Goal: Check status: Check status

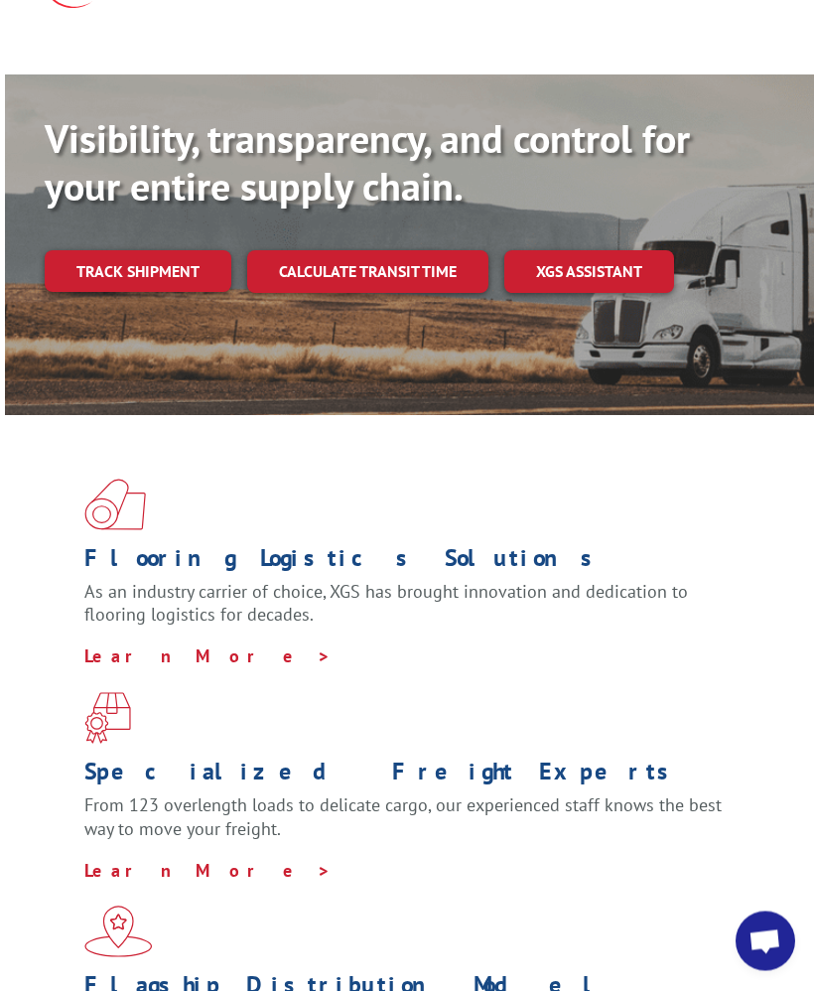
scroll to position [108, 0]
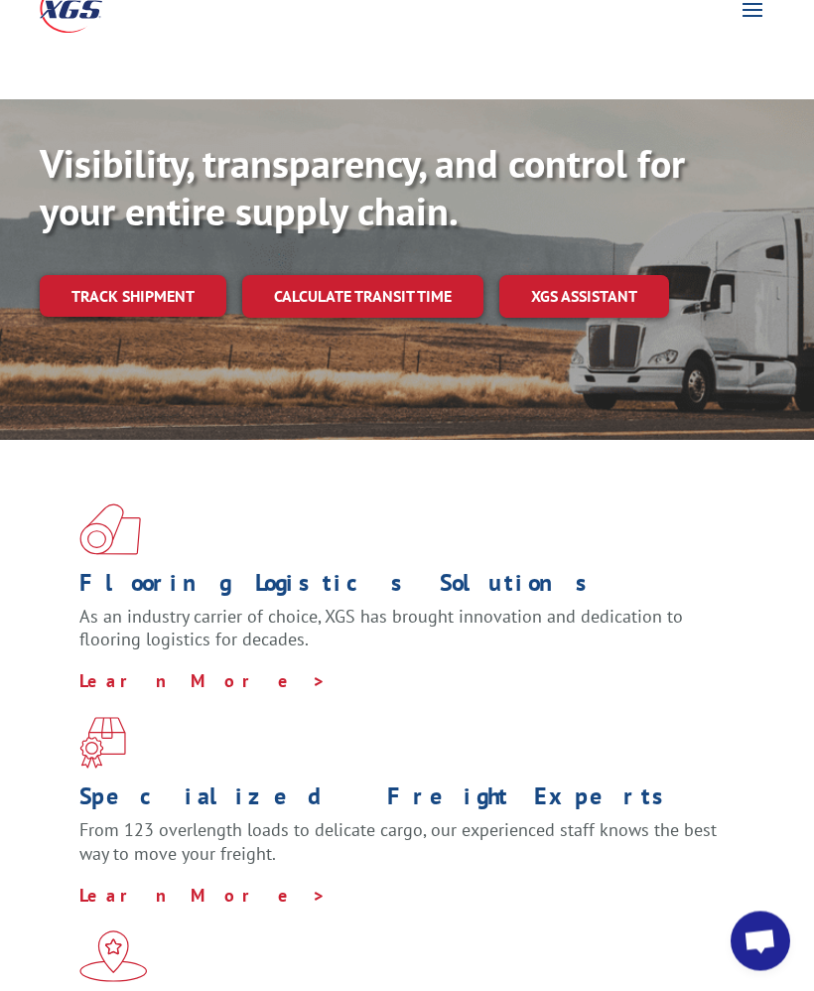
click at [90, 276] on link "Track shipment" at bounding box center [133, 297] width 187 height 42
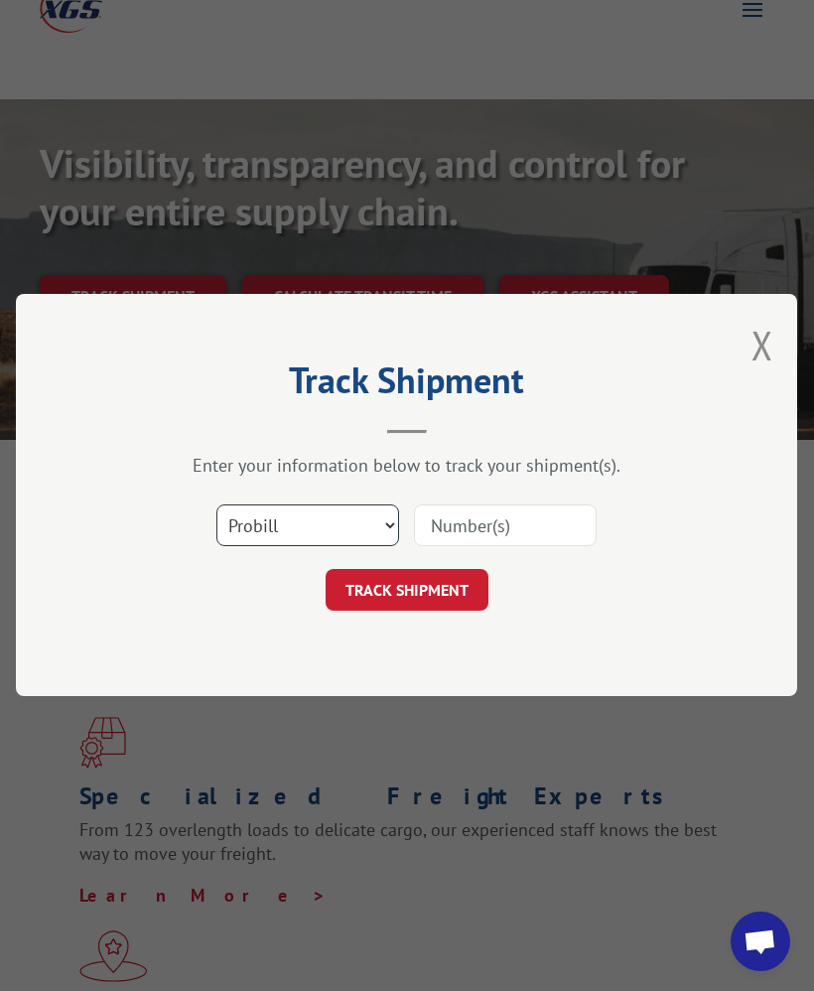
click at [378, 519] on select "Select category... Probill BOL PO" at bounding box center [308, 527] width 183 height 42
click at [511, 523] on input at bounding box center [505, 527] width 183 height 42
type input "00000386980269082702"
click at [442, 578] on button "TRACK SHIPMENT" at bounding box center [407, 591] width 163 height 42
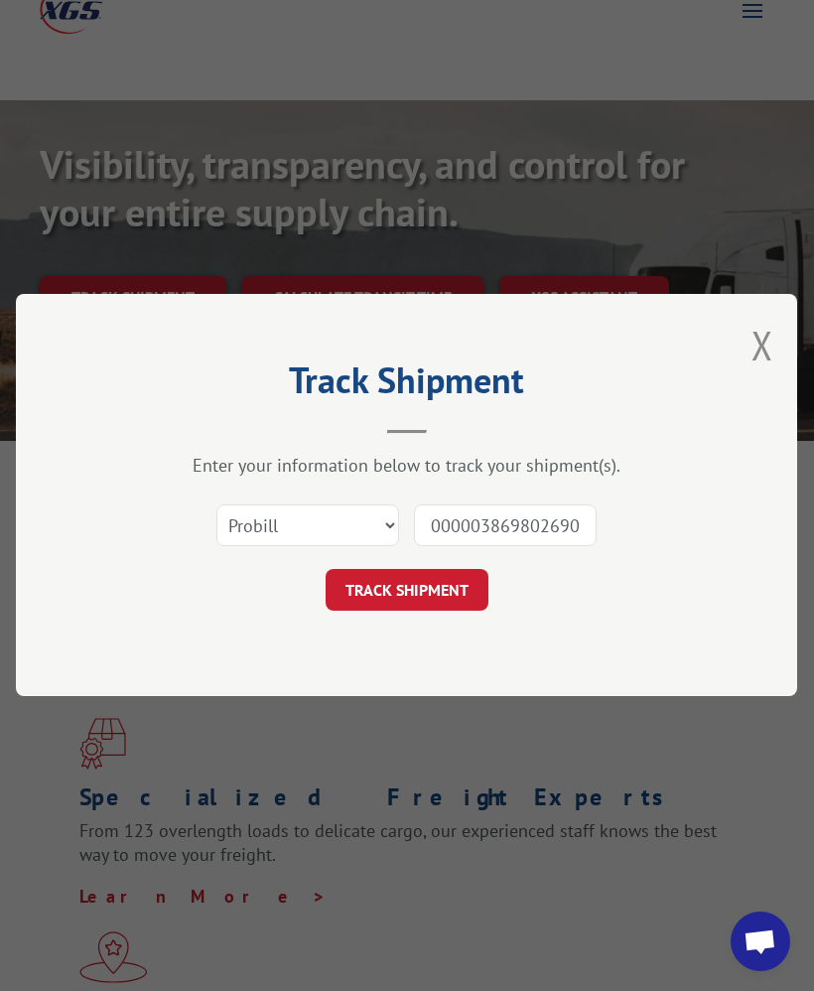
scroll to position [109, 0]
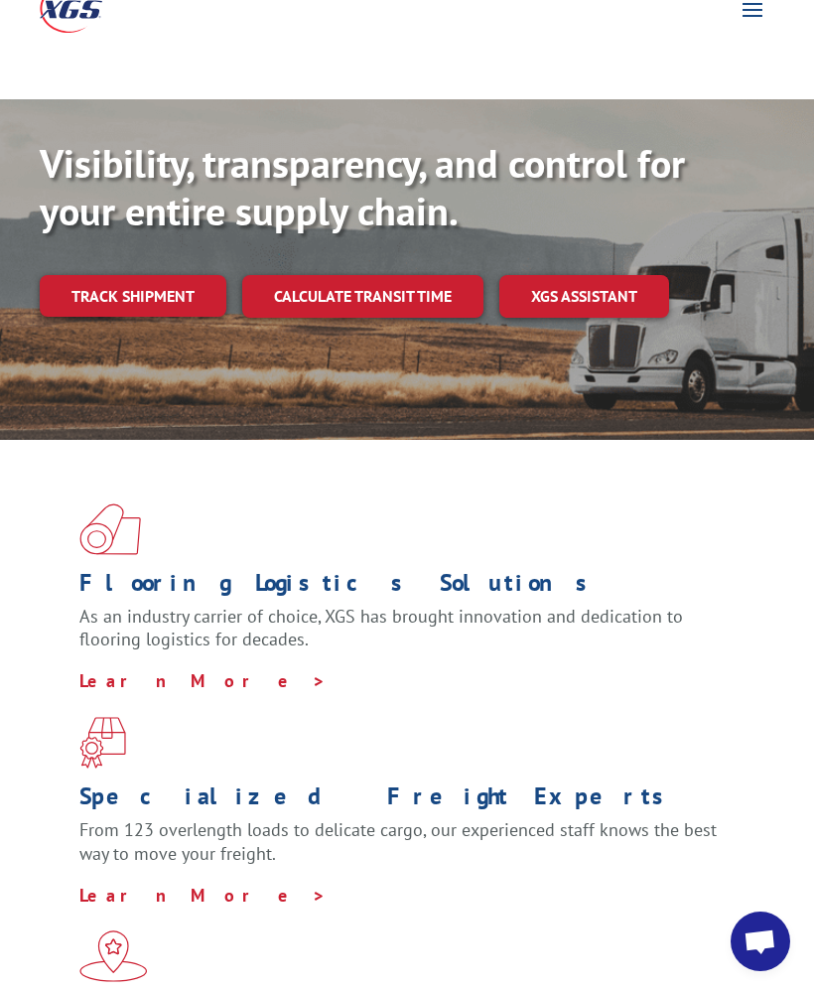
click at [114, 275] on link "Track shipment" at bounding box center [133, 296] width 187 height 42
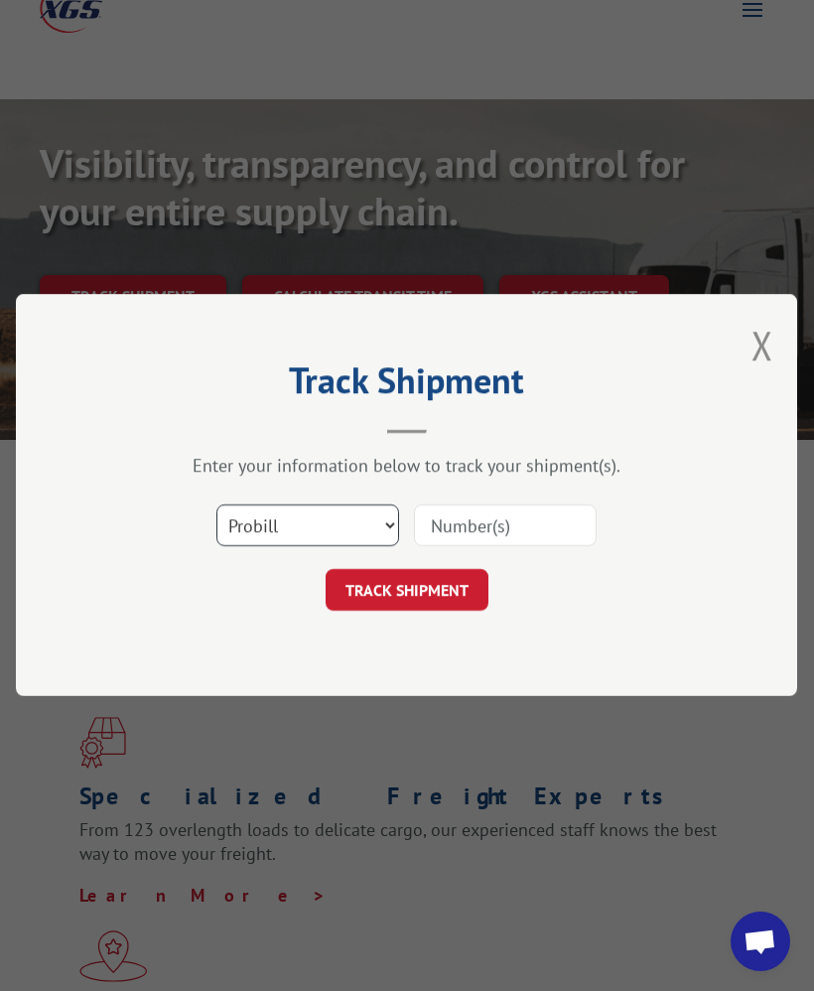
click at [370, 527] on select "Select category... Probill BOL PO" at bounding box center [308, 527] width 183 height 42
select select "po"
click at [550, 519] on input at bounding box center [505, 527] width 183 height 42
type input "0"
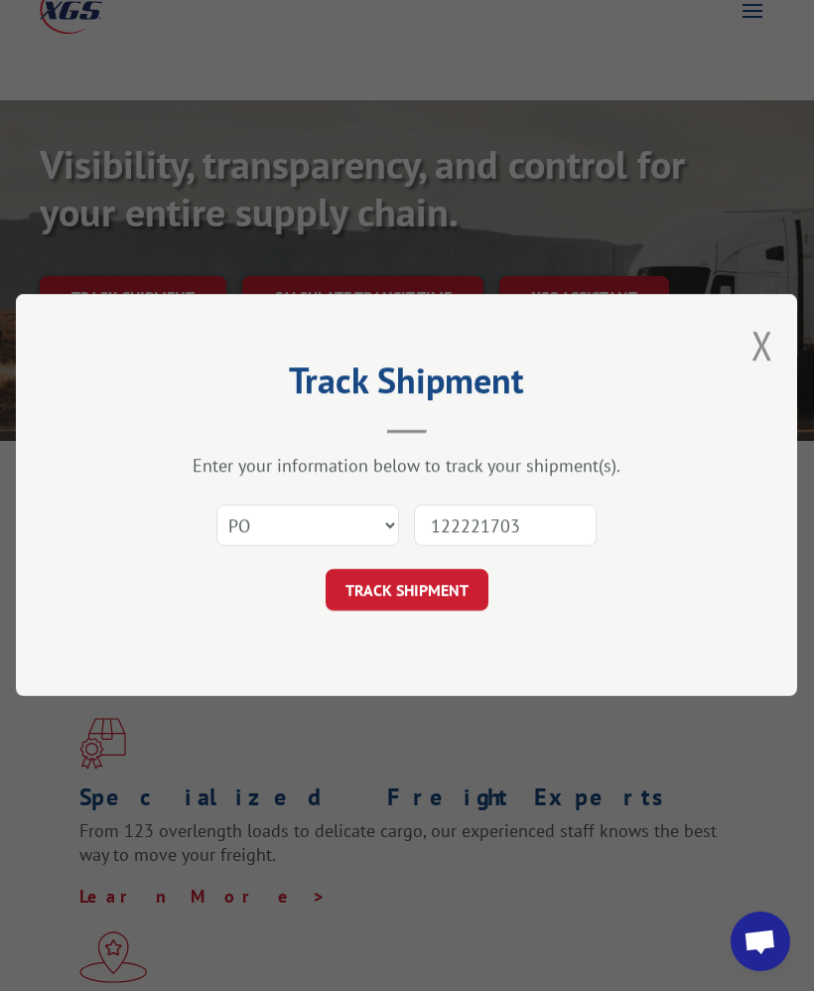
type input "1222217039"
click at [425, 582] on button "TRACK SHIPMENT" at bounding box center [407, 591] width 163 height 42
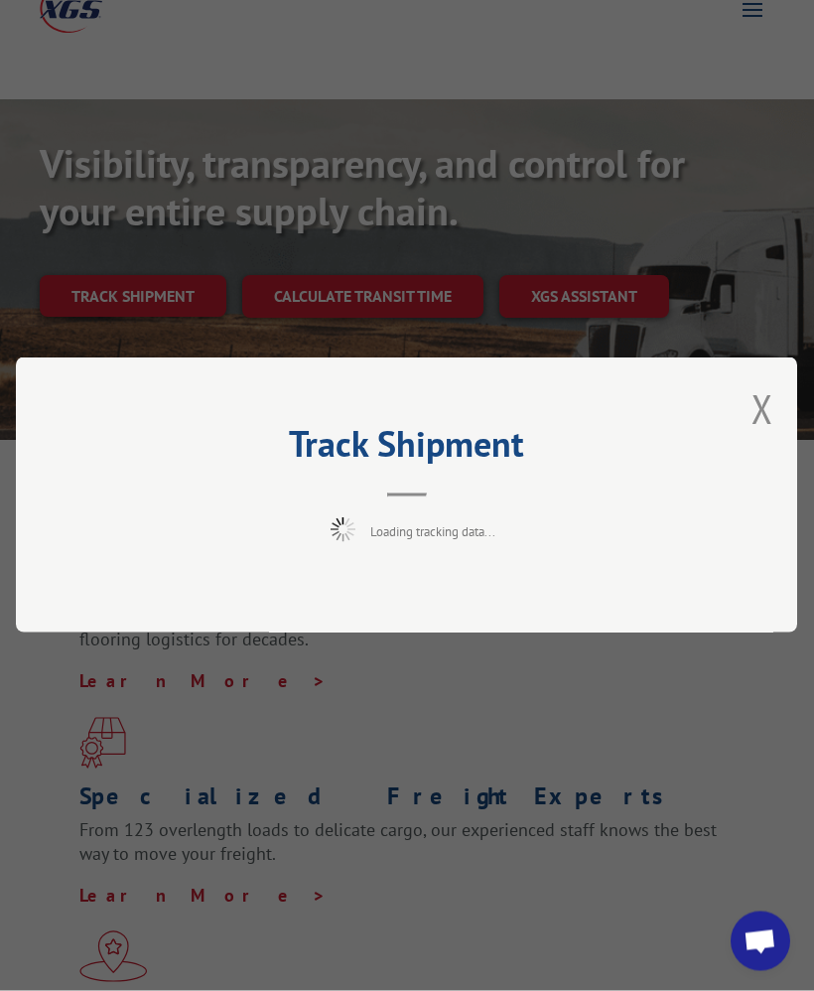
scroll to position [109, 0]
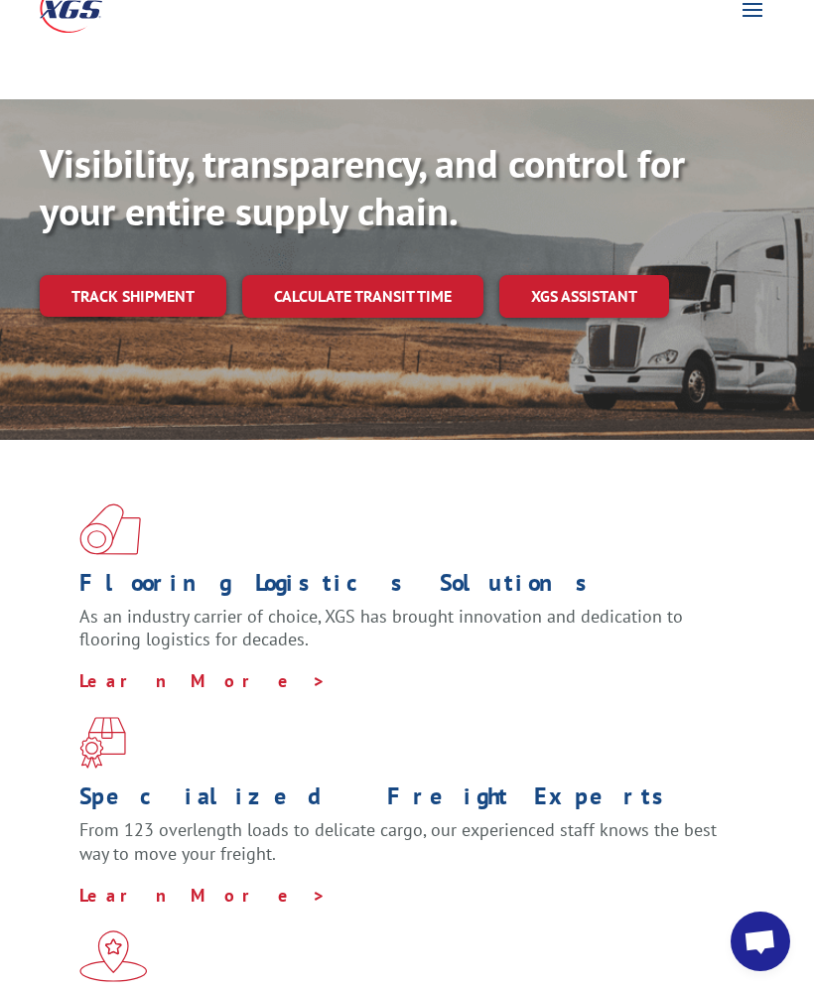
click at [578, 275] on link "XGS ASSISTANT" at bounding box center [585, 296] width 170 height 43
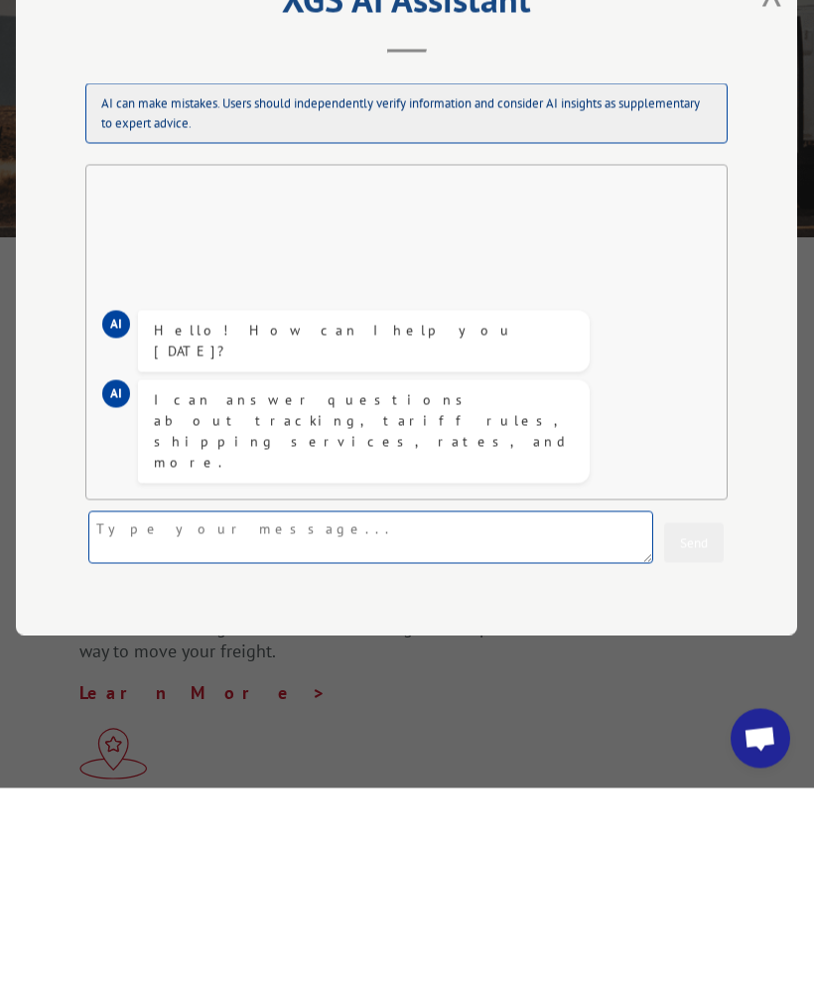
click at [462, 714] on textarea at bounding box center [370, 740] width 565 height 53
type textarea "Trying to track Costco order number 1222217039"
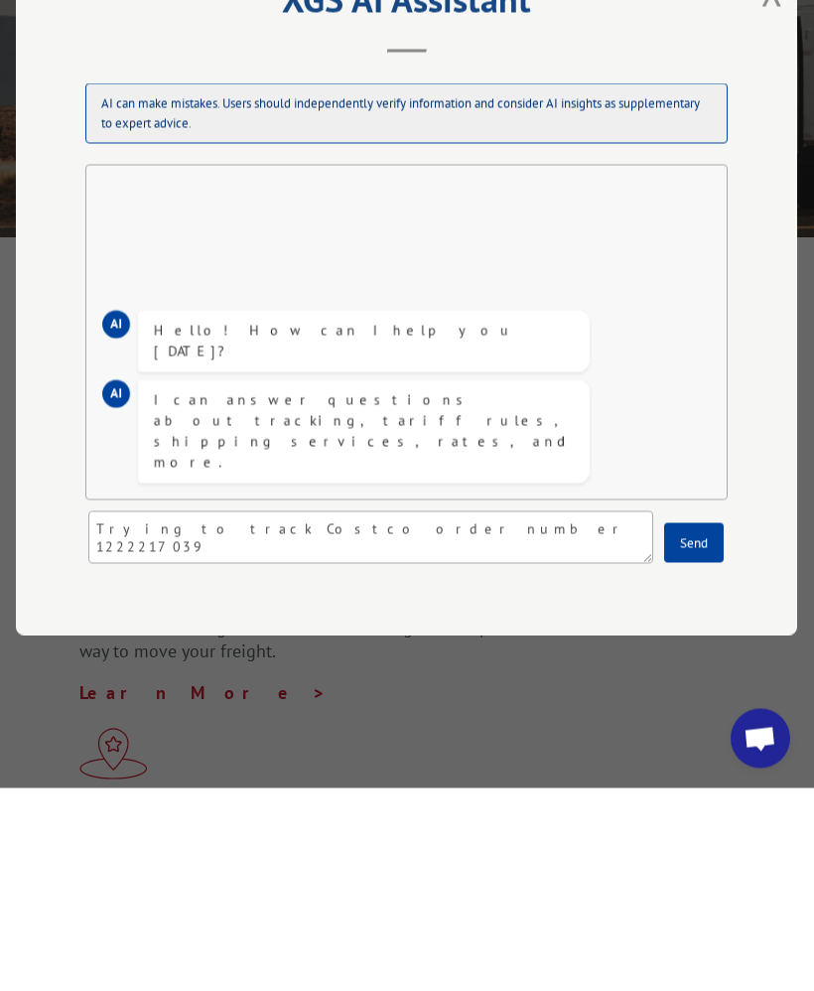
click at [700, 726] on button "Send" at bounding box center [695, 746] width 60 height 40
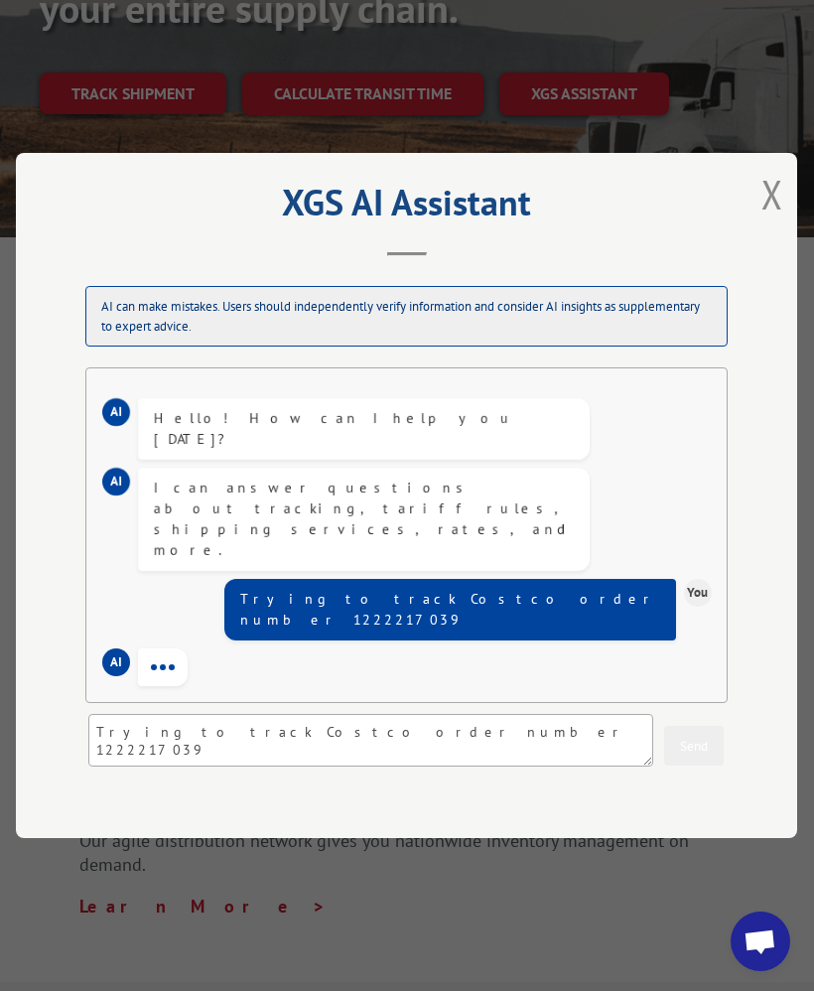
scroll to position [0, 0]
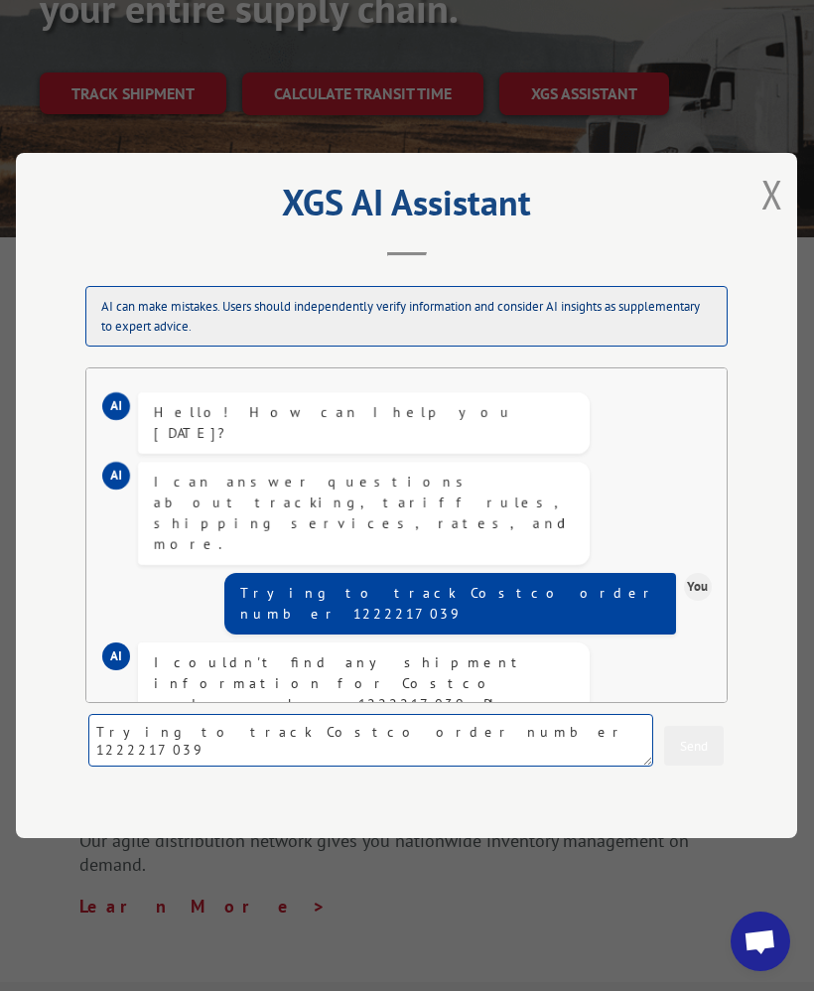
click at [403, 733] on textarea "Trying to track Costco order number 1222217039" at bounding box center [370, 740] width 565 height 53
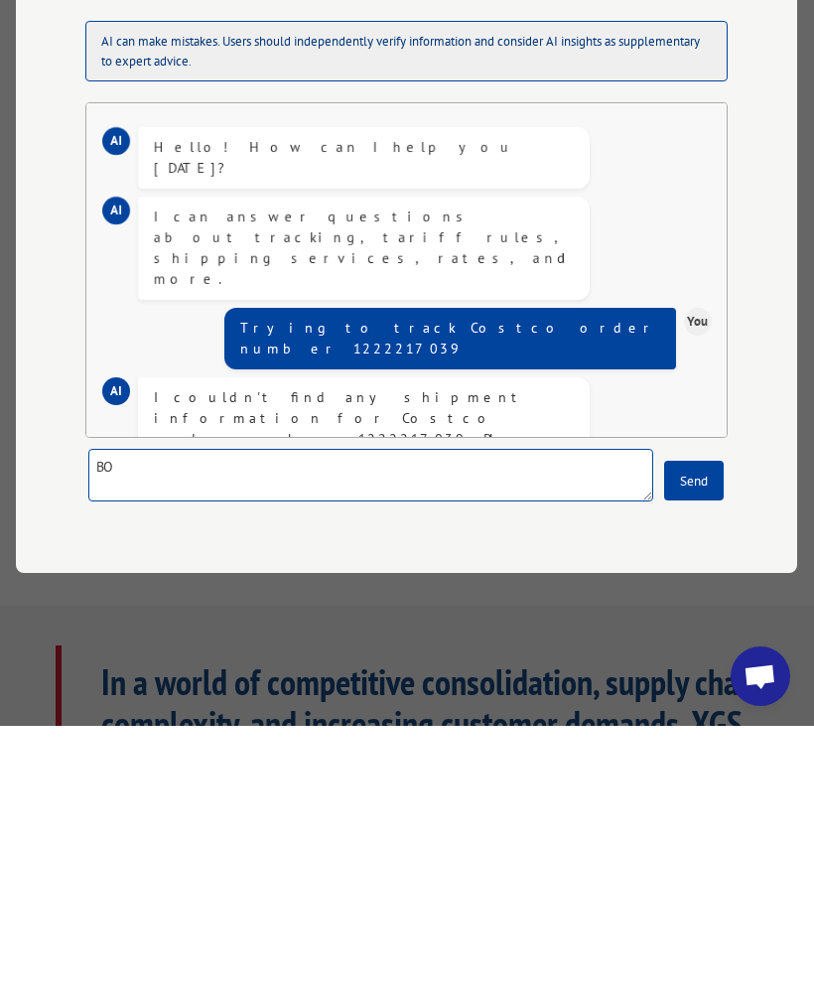
type textarea "B"
type textarea "Xpress Global Tracking Number 00000386980269082702"
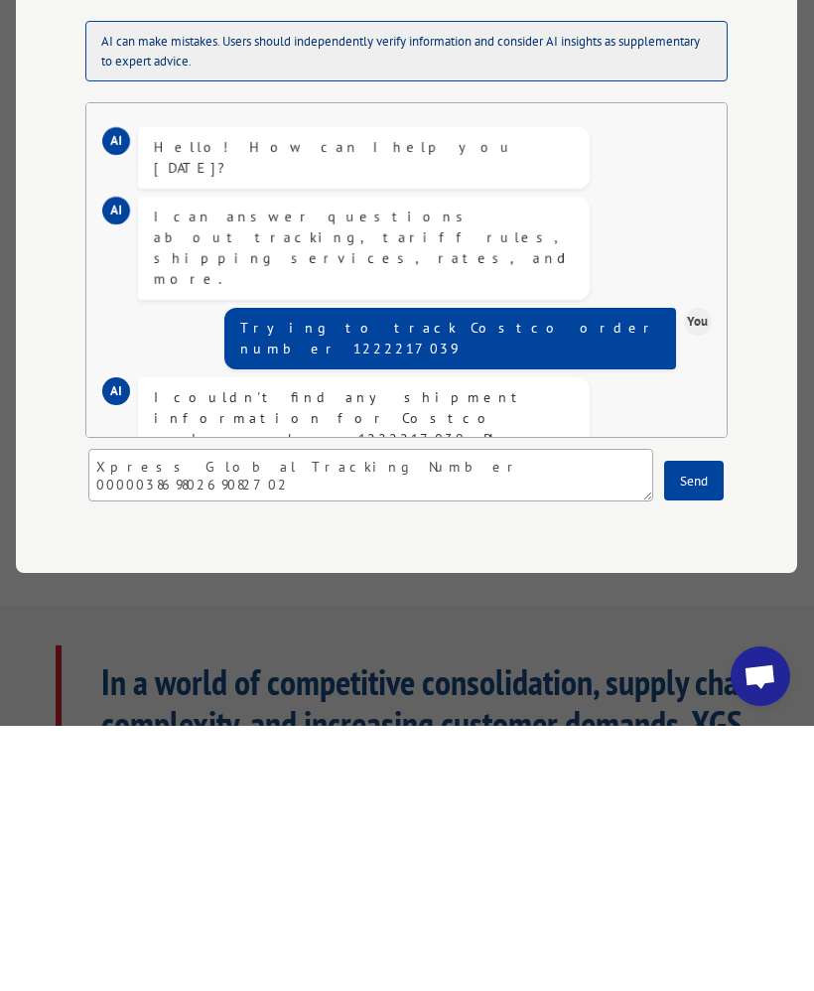
click at [707, 726] on button "Send" at bounding box center [695, 746] width 60 height 40
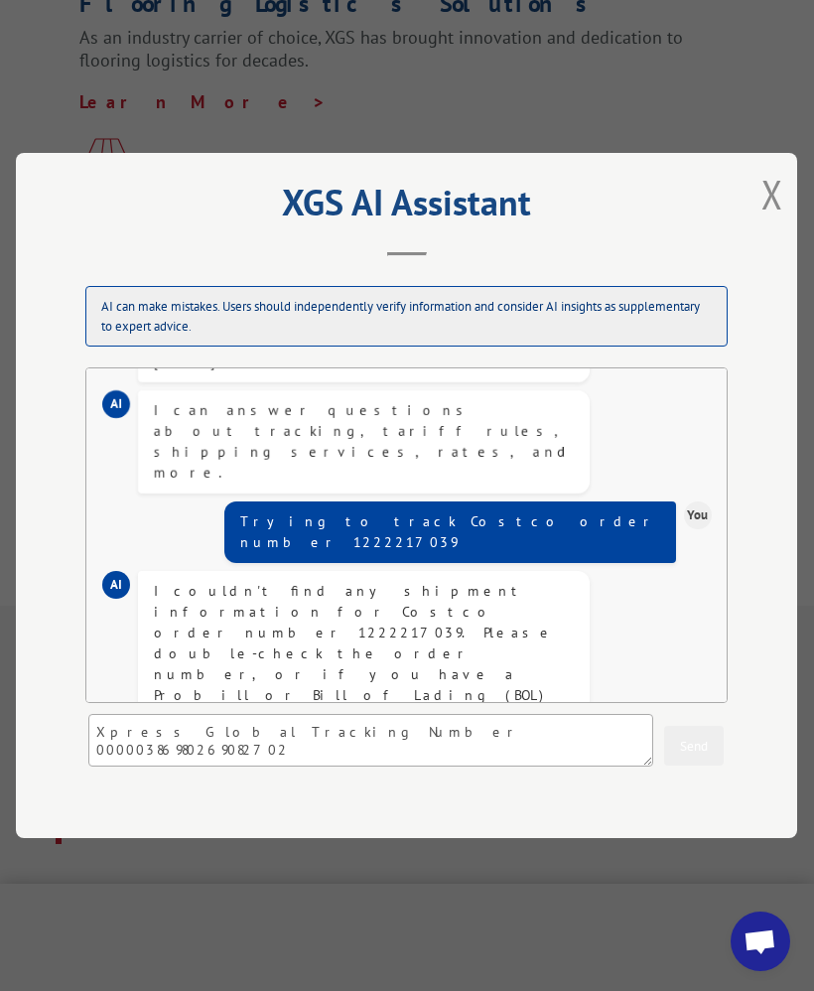
scroll to position [158, 0]
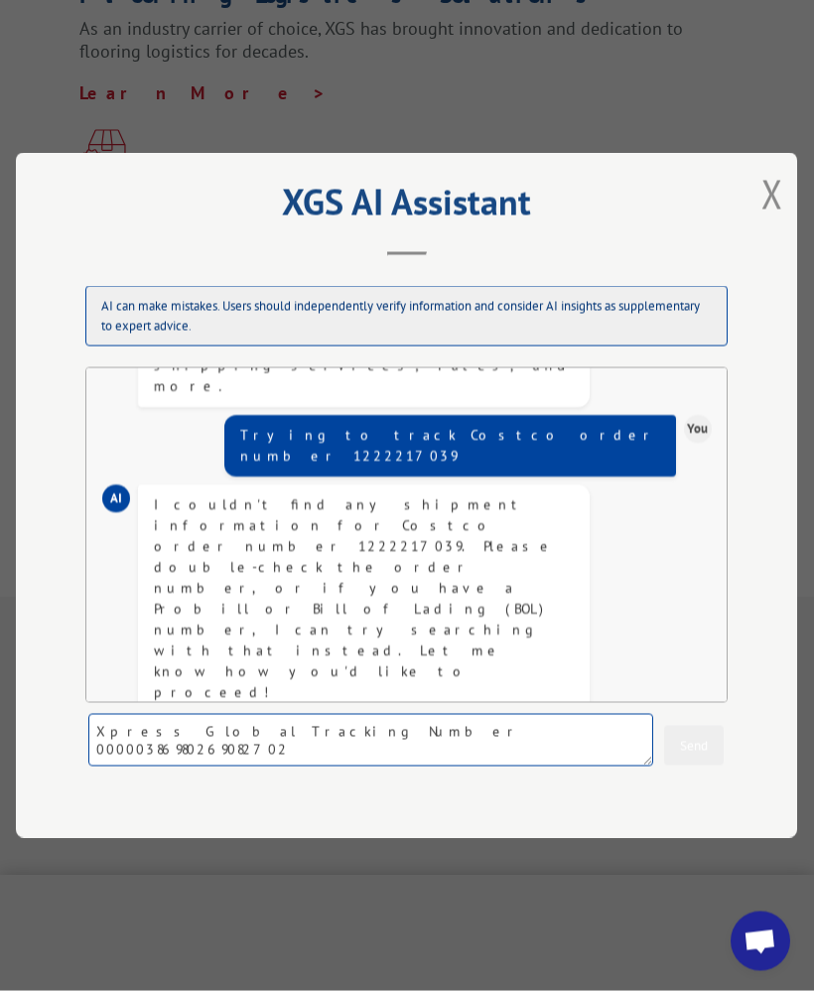
click at [494, 747] on textarea "Xpress Global Tracking Number 00000386980269082702" at bounding box center [370, 740] width 565 height 53
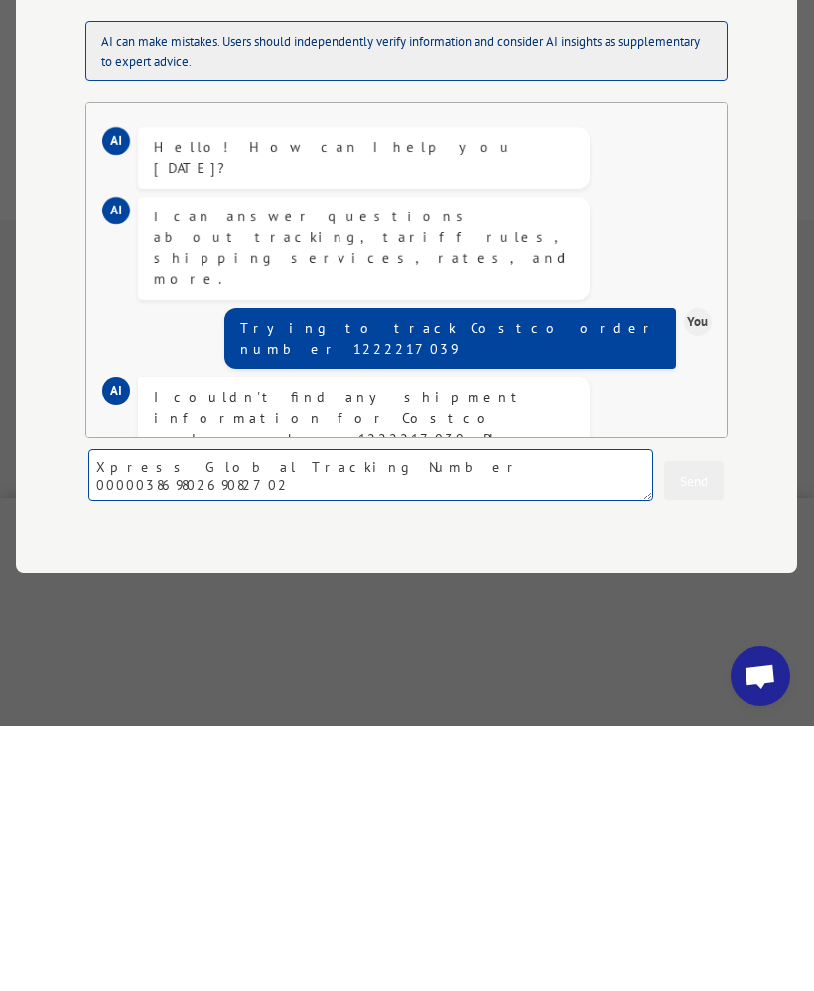
scroll to position [0, 0]
click at [442, 714] on textarea "Xpress Global Tracking Number 00000386980269082702" at bounding box center [370, 740] width 565 height 53
type textarea "This set is worthless"
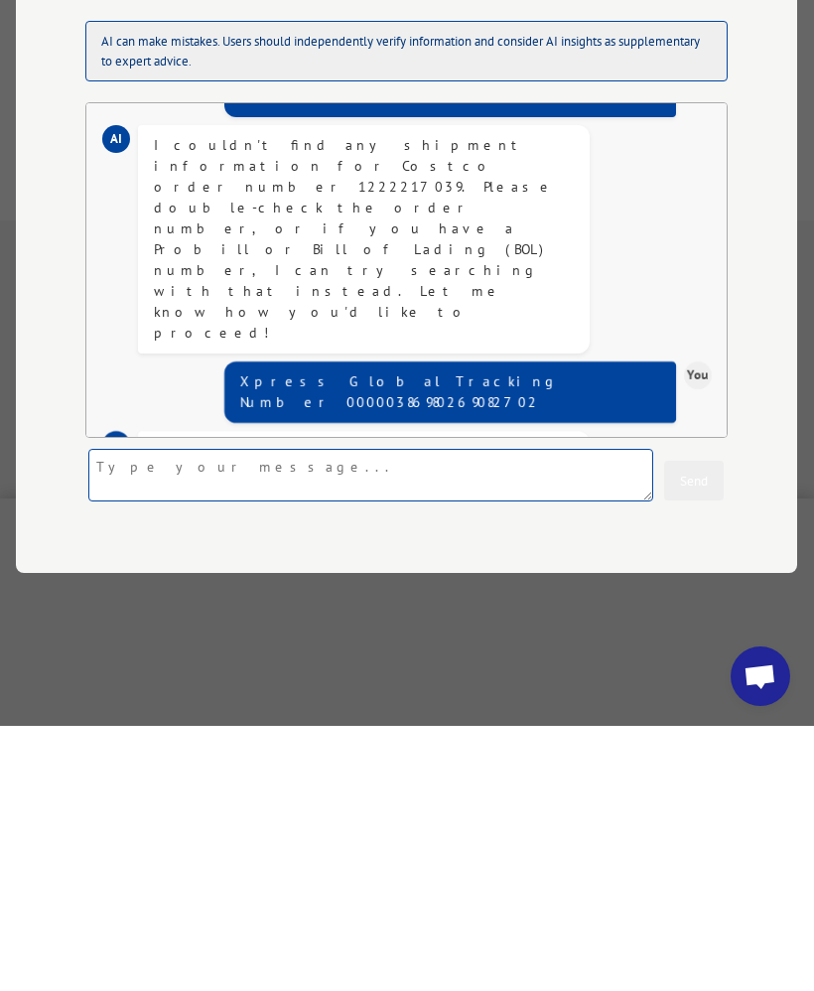
scroll to position [339, 0]
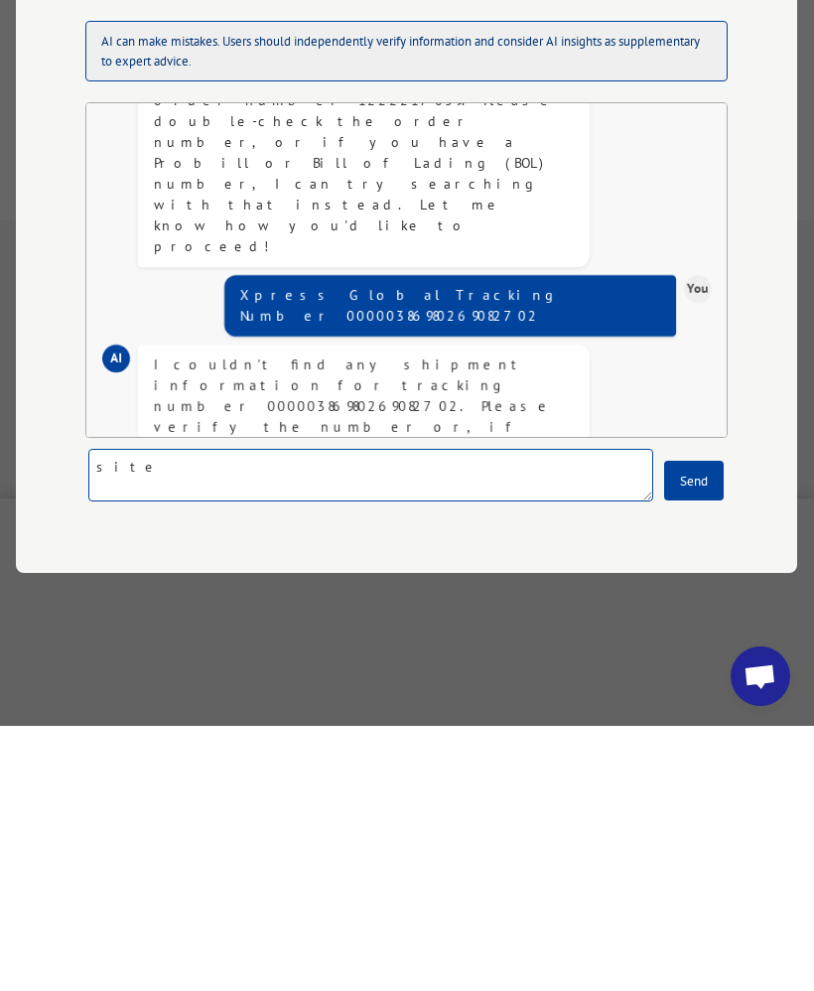
type textarea "site"
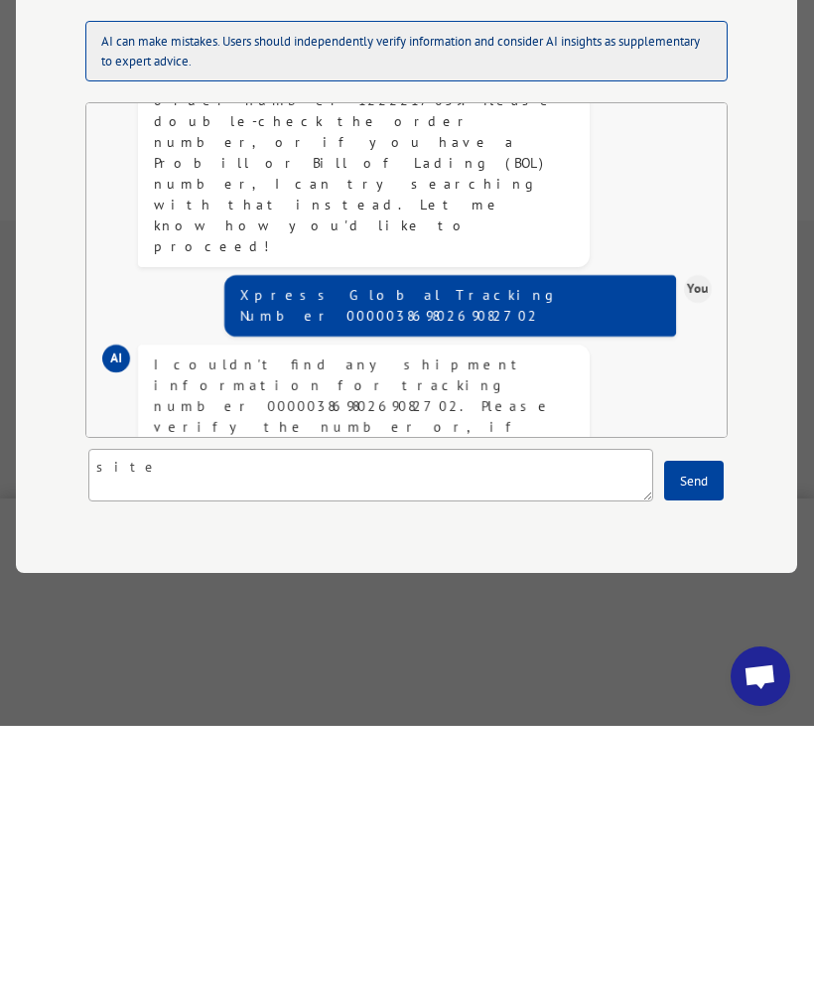
click at [705, 726] on button "Send" at bounding box center [695, 746] width 60 height 40
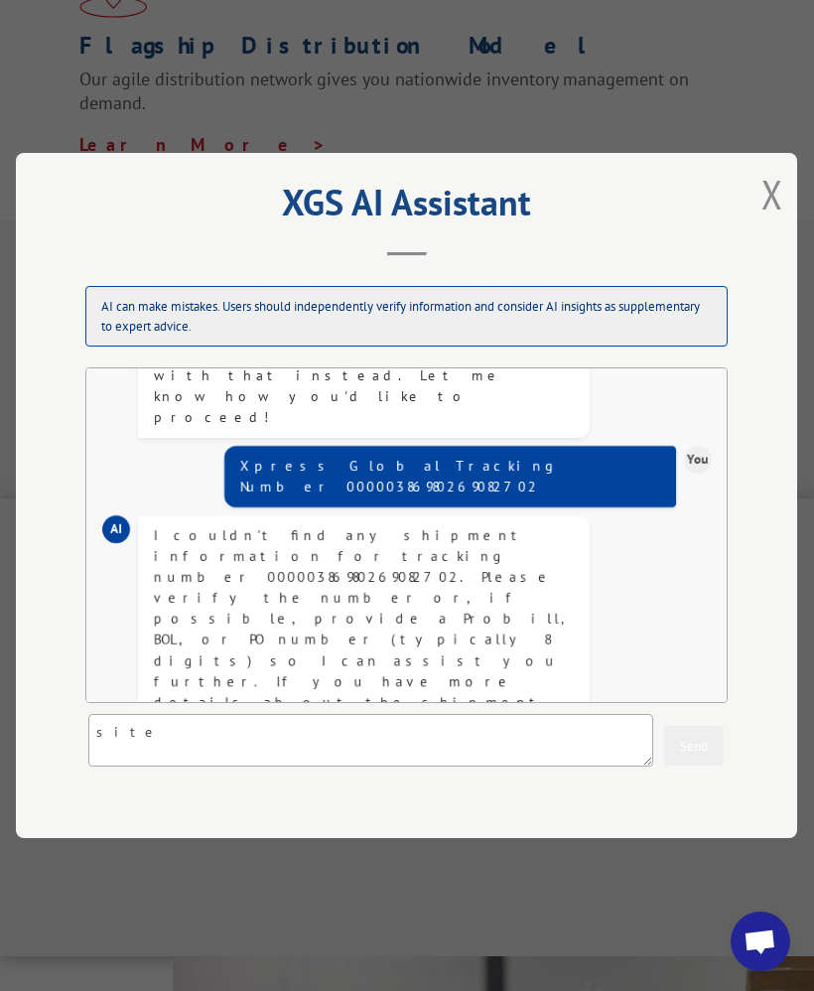
scroll to position [665, 0]
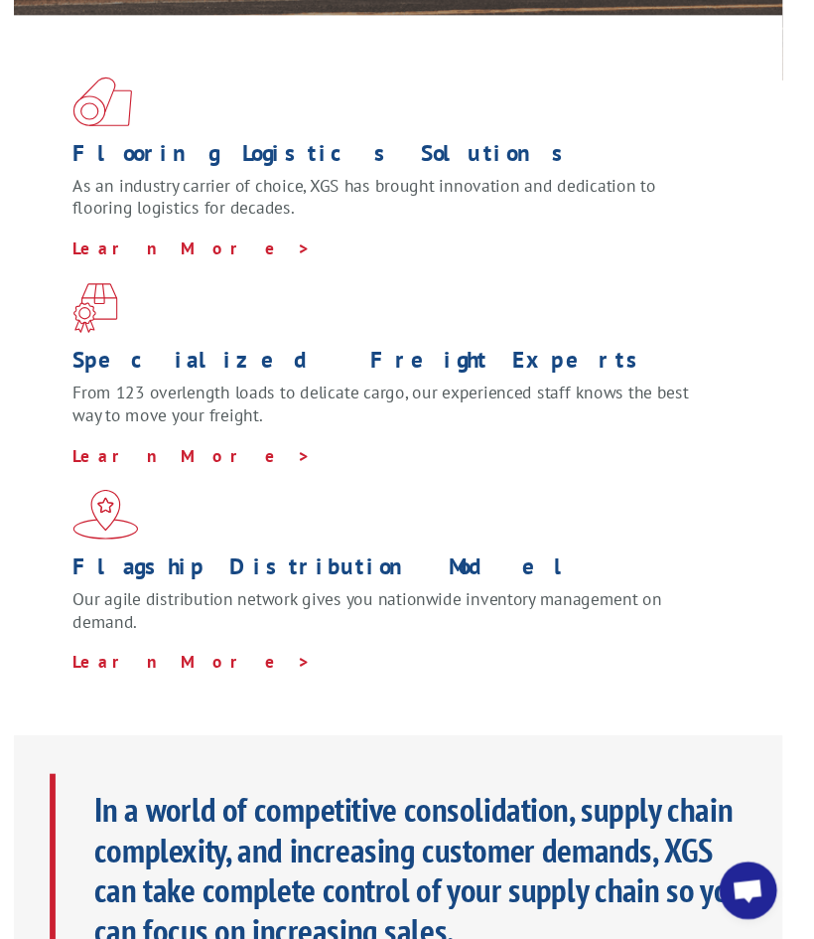
scroll to position [0, 18]
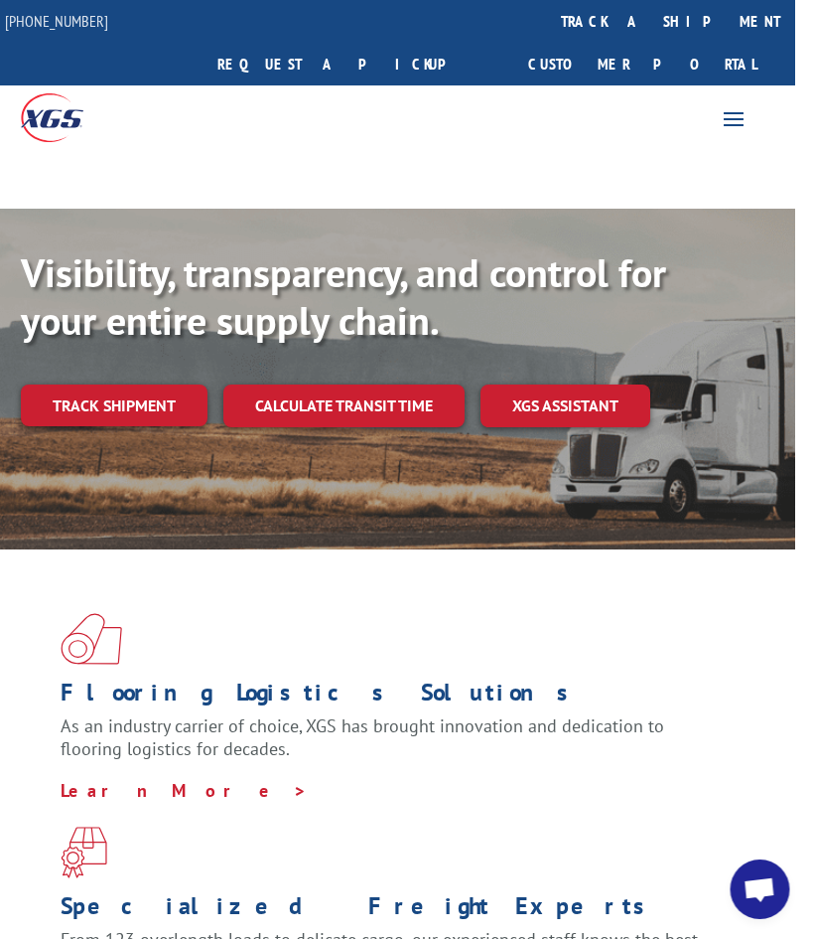
click at [547, 24] on link "track a shipment" at bounding box center [671, 21] width 249 height 43
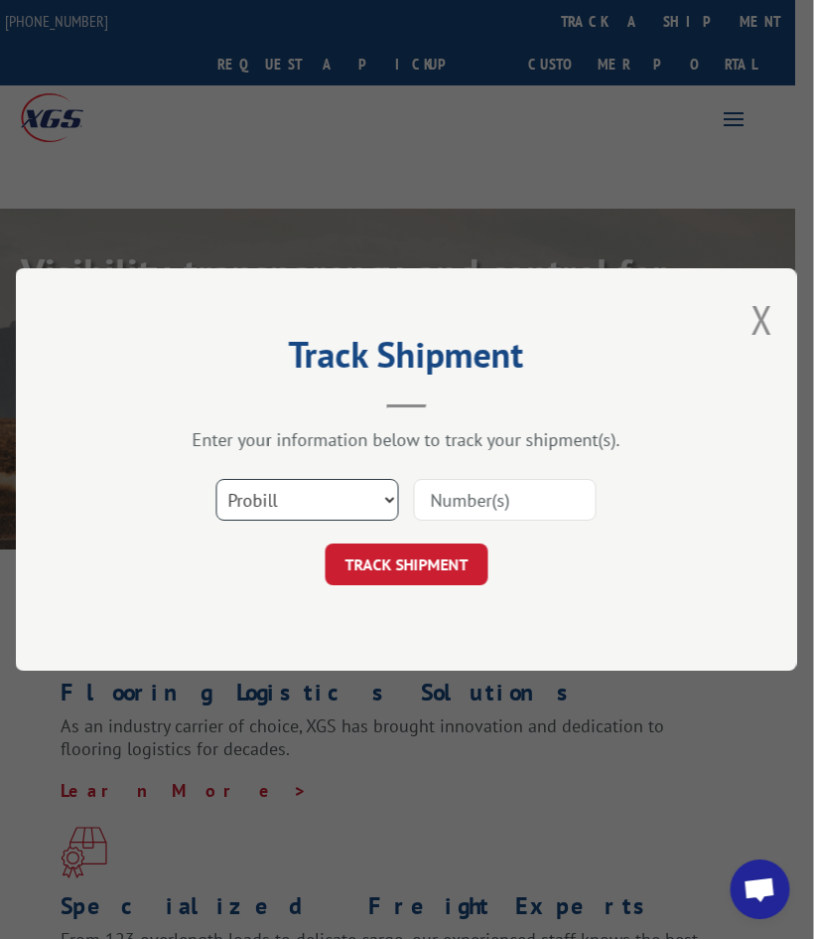
scroll to position [0, 19]
click at [361, 509] on select "Select category... Probill BOL PO" at bounding box center [308, 500] width 183 height 42
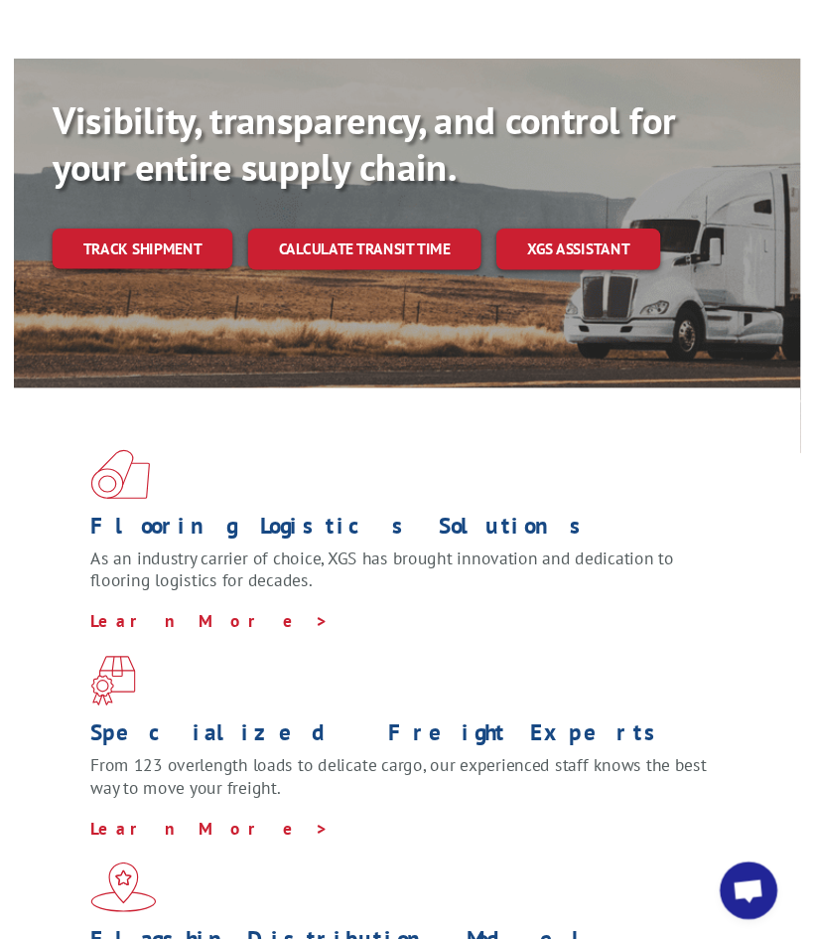
scroll to position [0, 0]
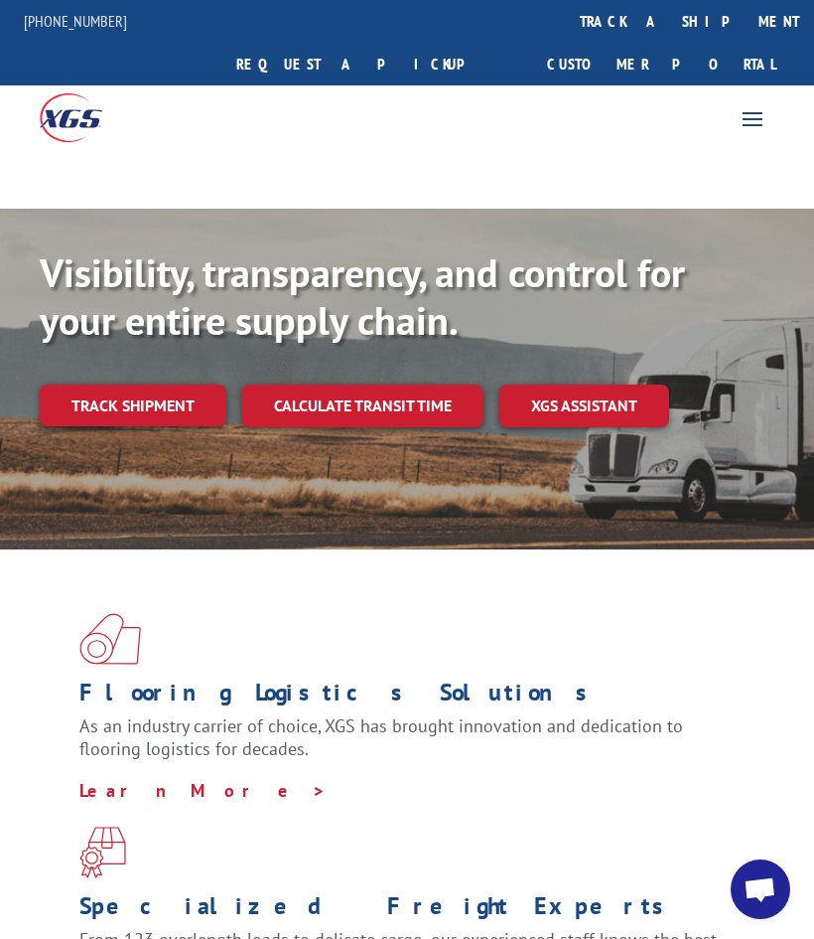
click at [746, 43] on link "Customer Portal" at bounding box center [661, 64] width 258 height 43
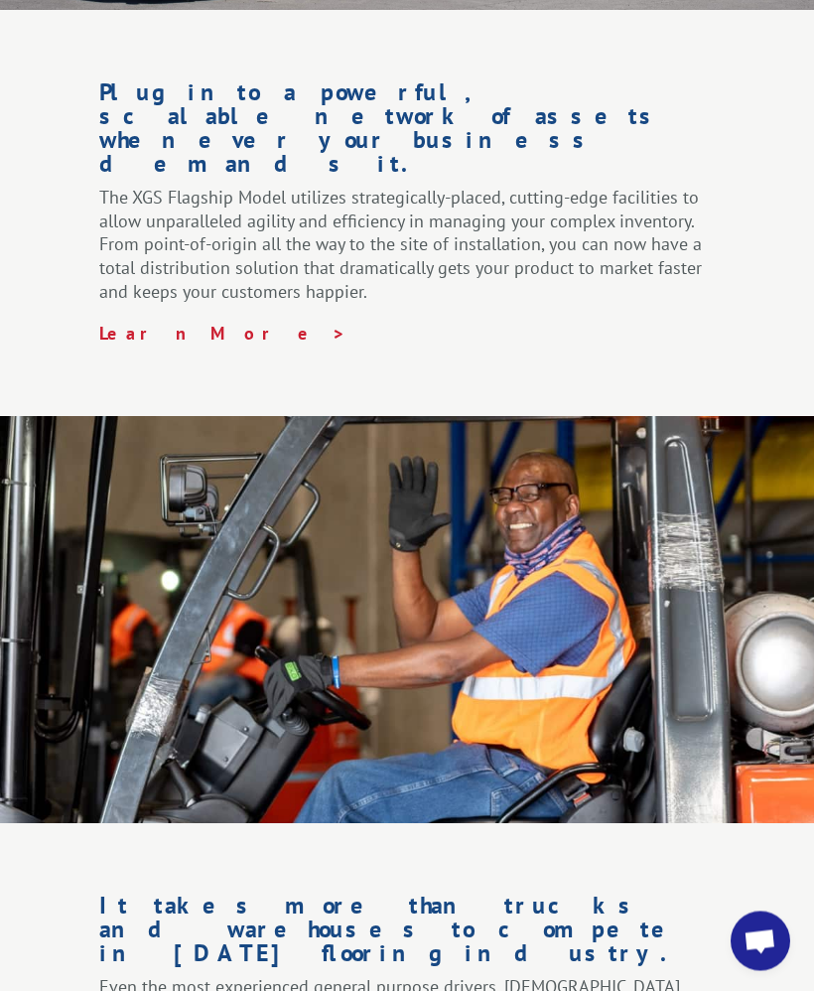
scroll to position [3212, 0]
